Goal: Task Accomplishment & Management: Manage account settings

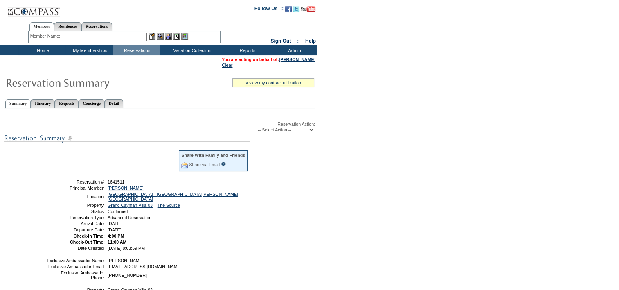
click at [282, 128] on select "-- Select Action -- Modify Reservation Dates Modify Reservation Cost Modify Occ…" at bounding box center [285, 129] width 59 height 7
drag, startPoint x: 282, startPoint y: 128, endPoint x: 262, endPoint y: 131, distance: 19.4
click at [262, 131] on select "-- Select Action -- Modify Reservation Dates Modify Reservation Cost Modify Occ…" at bounding box center [285, 129] width 59 height 7
select select "ChangeOccupancy"
click at [256, 126] on select "-- Select Action -- Modify Reservation Dates Modify Reservation Cost Modify Occ…" at bounding box center [285, 129] width 59 height 7
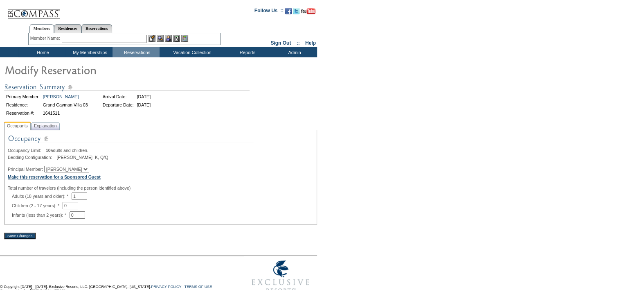
click at [95, 179] on b "Make this reservation for a Sponsored Guest" at bounding box center [54, 176] width 93 height 5
